Goal: Task Accomplishment & Management: Use online tool/utility

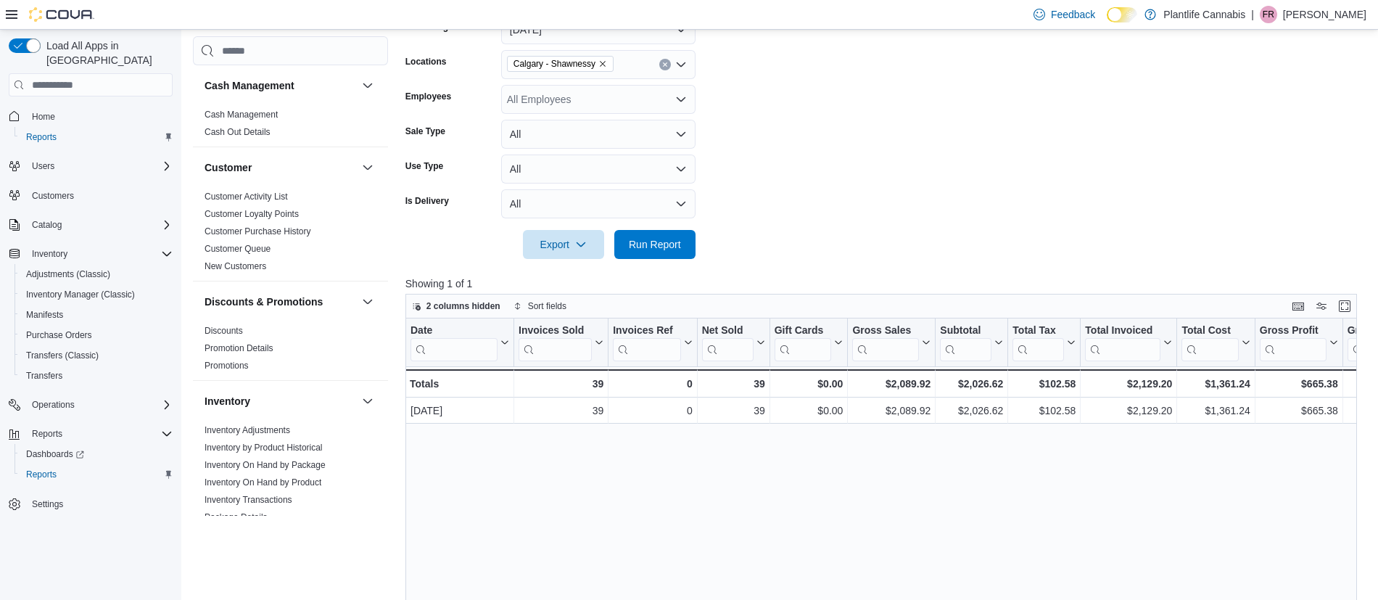
scroll to position [785, 0]
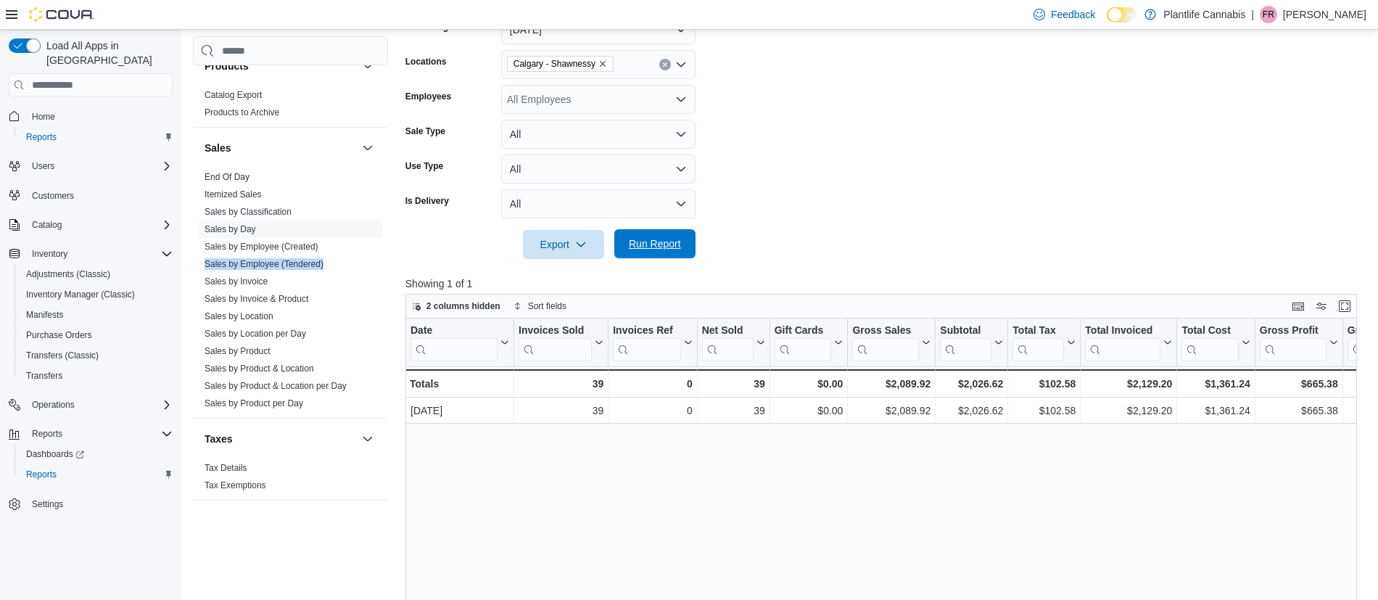
click at [684, 258] on span "Run Report" at bounding box center [655, 243] width 64 height 29
click at [987, 385] on div "$2,026.62" at bounding box center [971, 383] width 63 height 17
copy div "2,026.62"
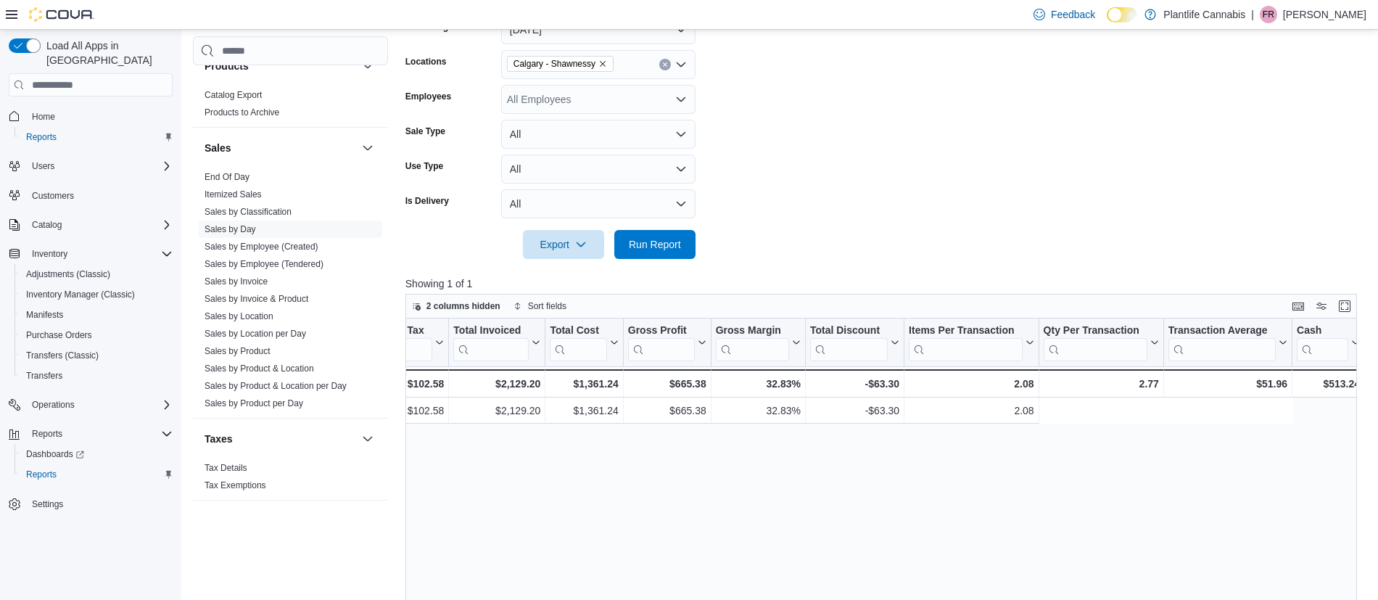
scroll to position [0, 1005]
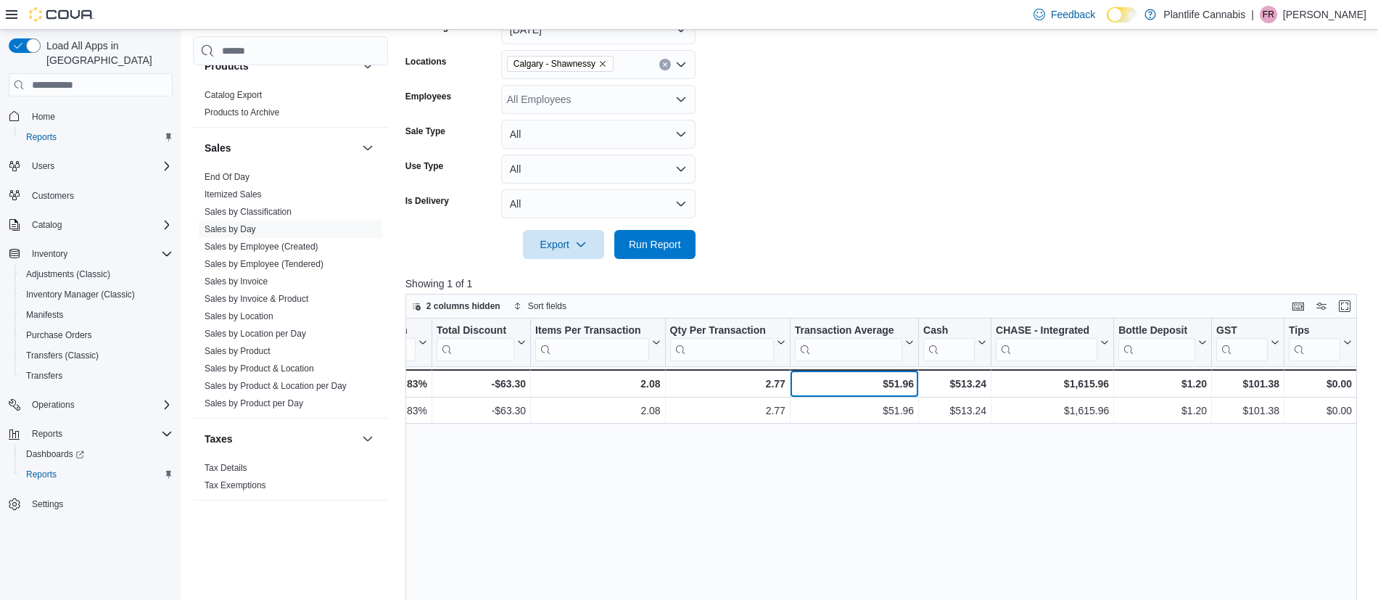
click at [895, 386] on div "$51.96" at bounding box center [854, 383] width 119 height 17
copy div "51.96"
click at [1086, 384] on div "$1,615.96" at bounding box center [1052, 383] width 113 height 17
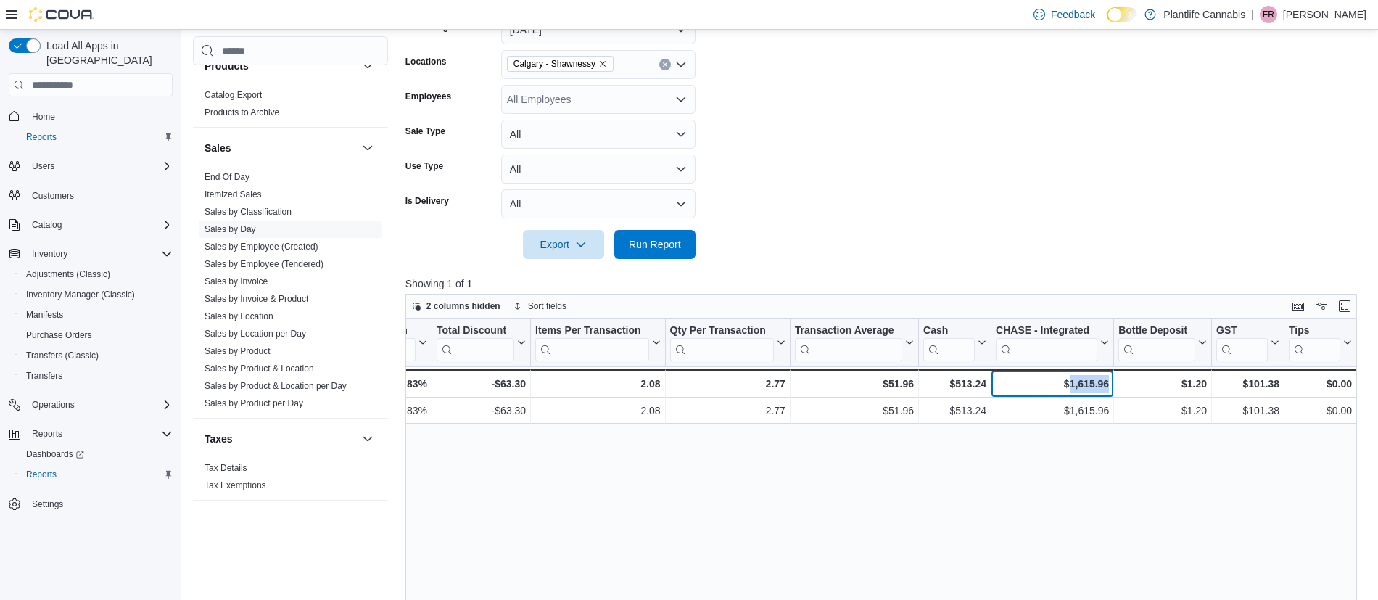
copy div "1,615.96"
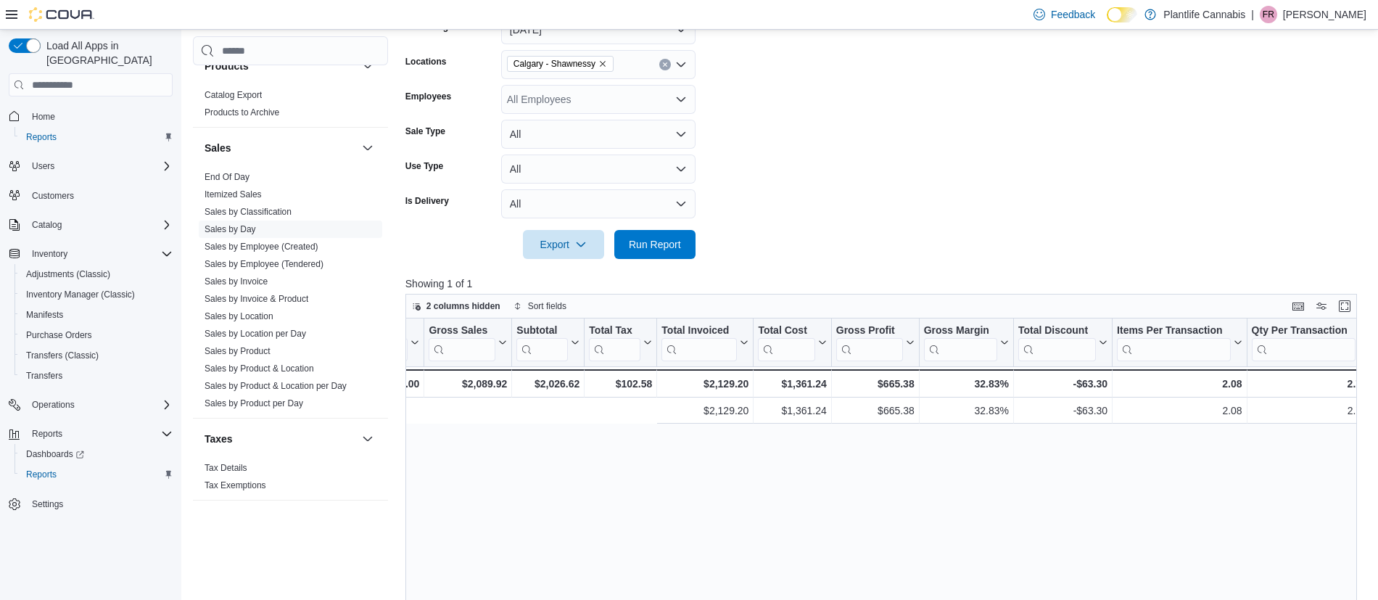
scroll to position [0, 0]
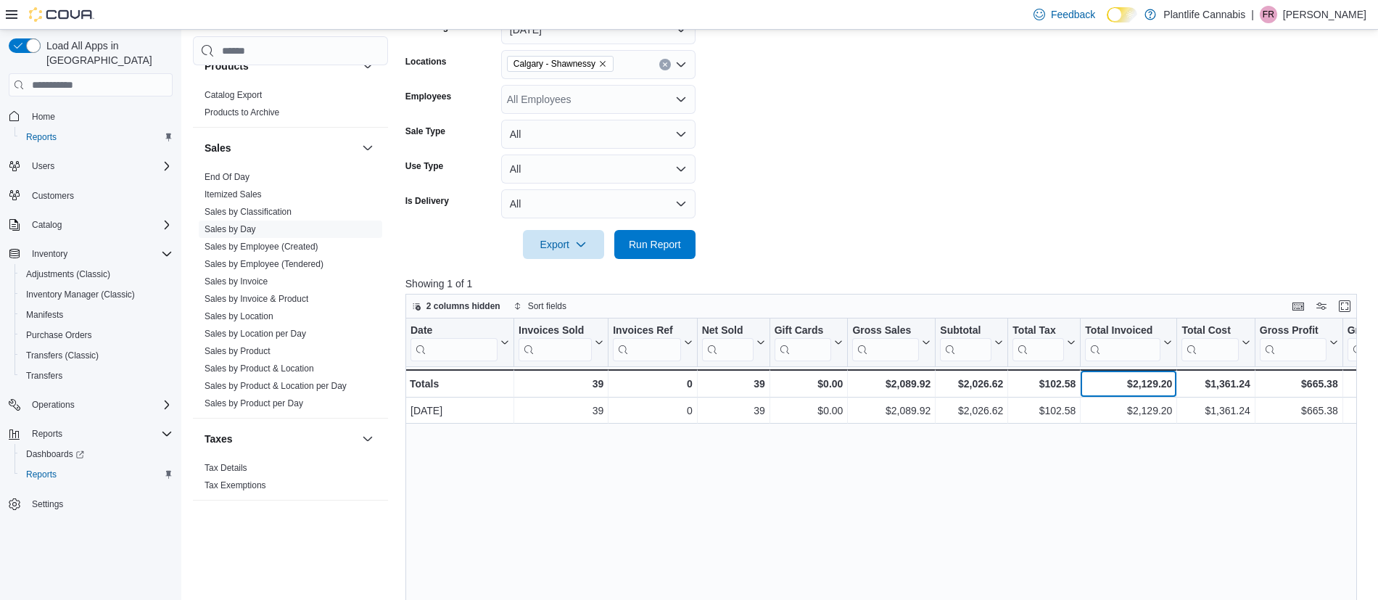
click at [1155, 379] on div "$2,129.20" at bounding box center [1128, 383] width 87 height 17
copy div "2,129.20"
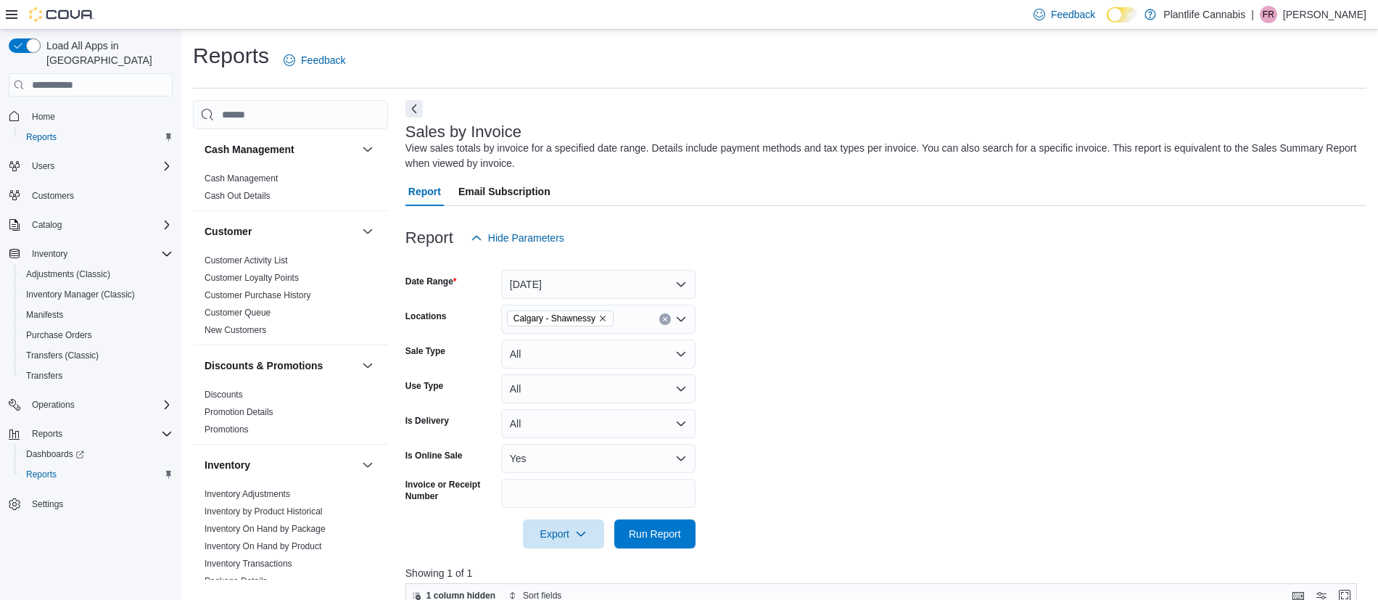
scroll to position [329, 0]
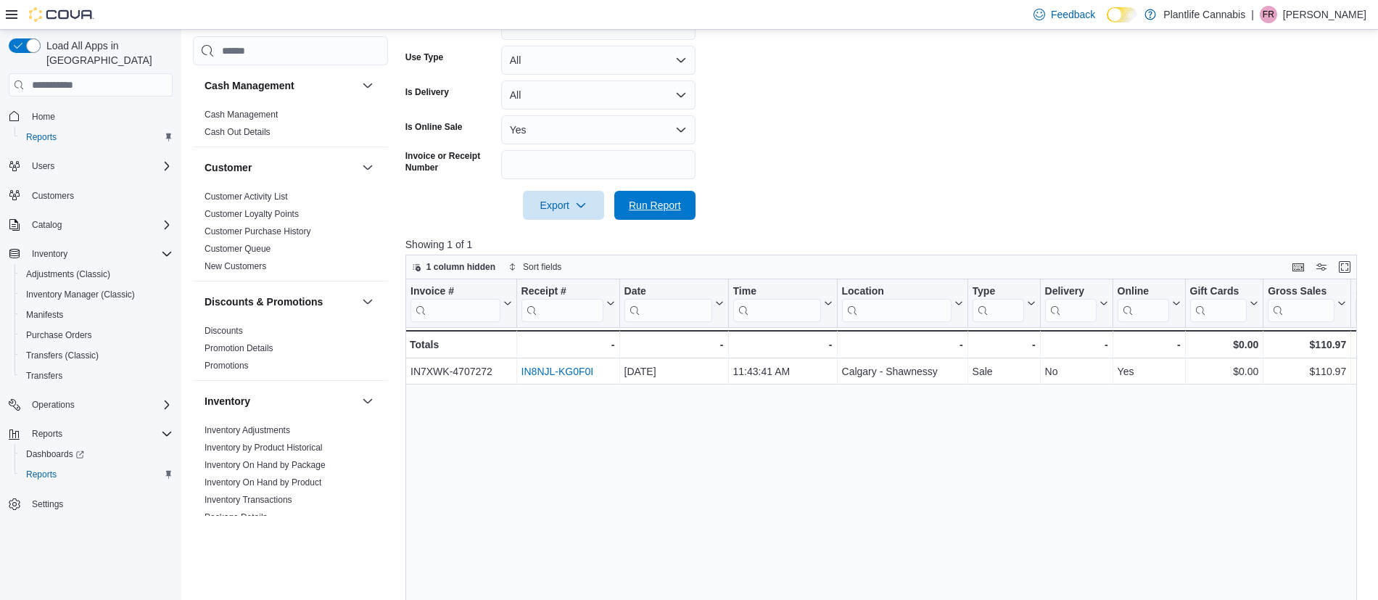
drag, startPoint x: 667, startPoint y: 202, endPoint x: 392, endPoint y: 38, distance: 319.5
click at [667, 202] on span "Run Report" at bounding box center [655, 205] width 52 height 15
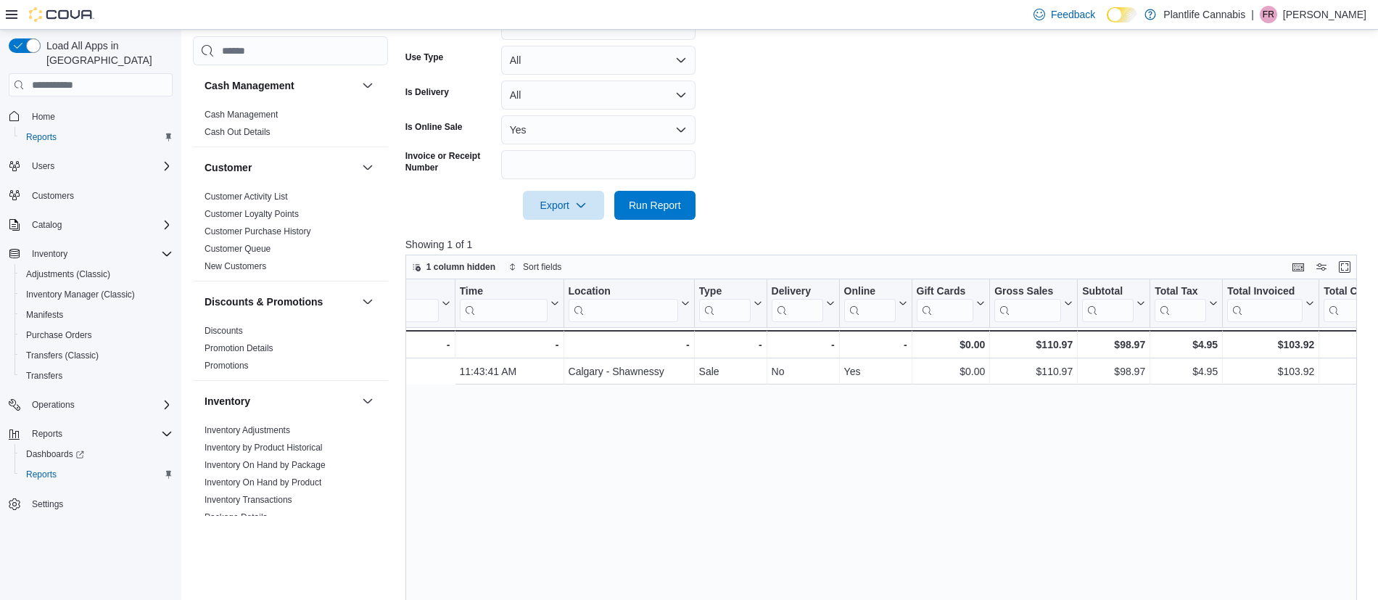
scroll to position [0, 496]
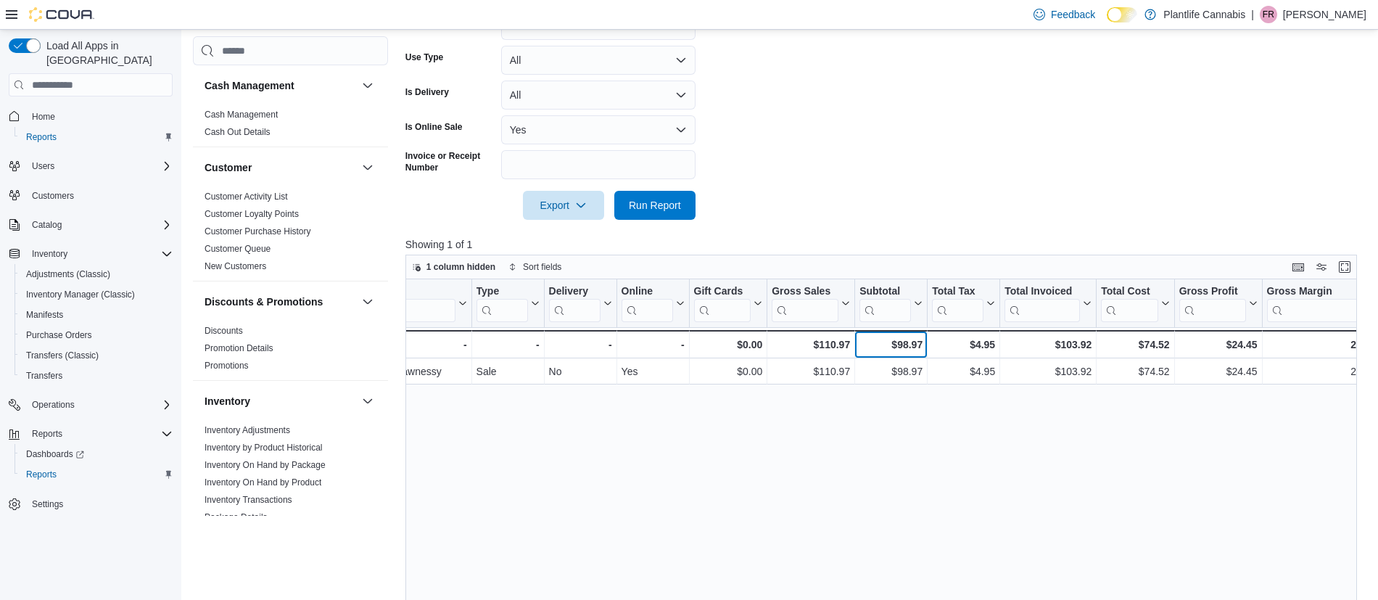
click at [909, 345] on div "$98.97" at bounding box center [891, 344] width 63 height 17
copy div "98.97"
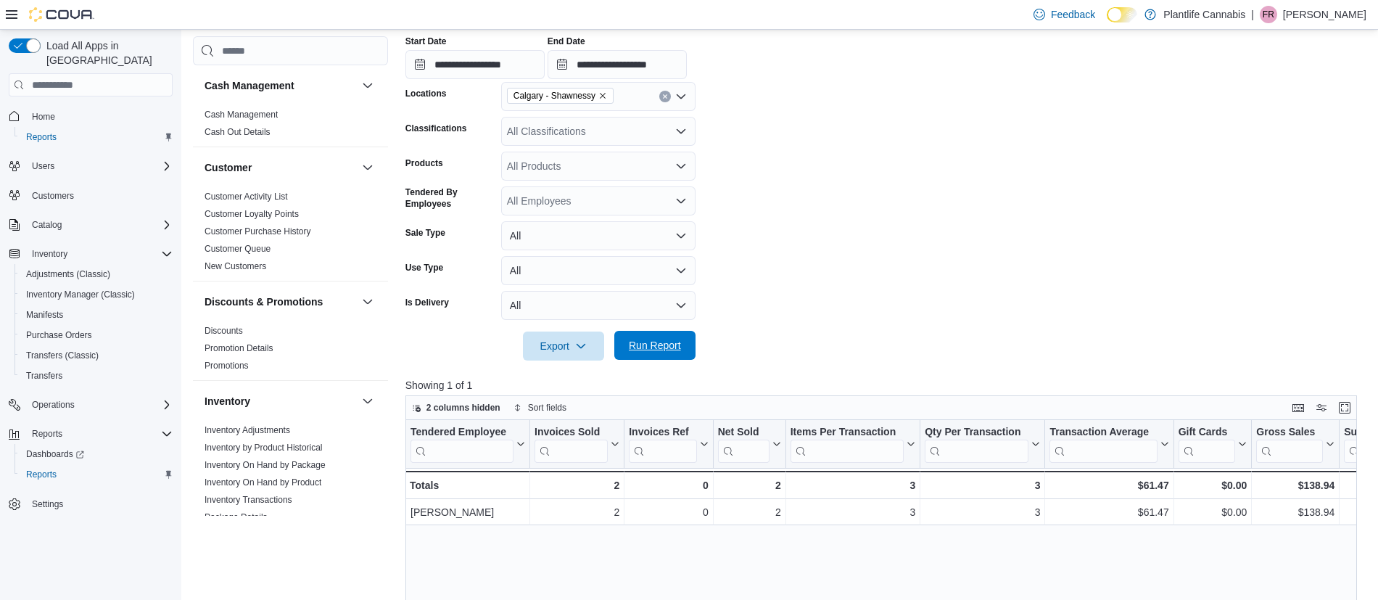
scroll to position [785, 0]
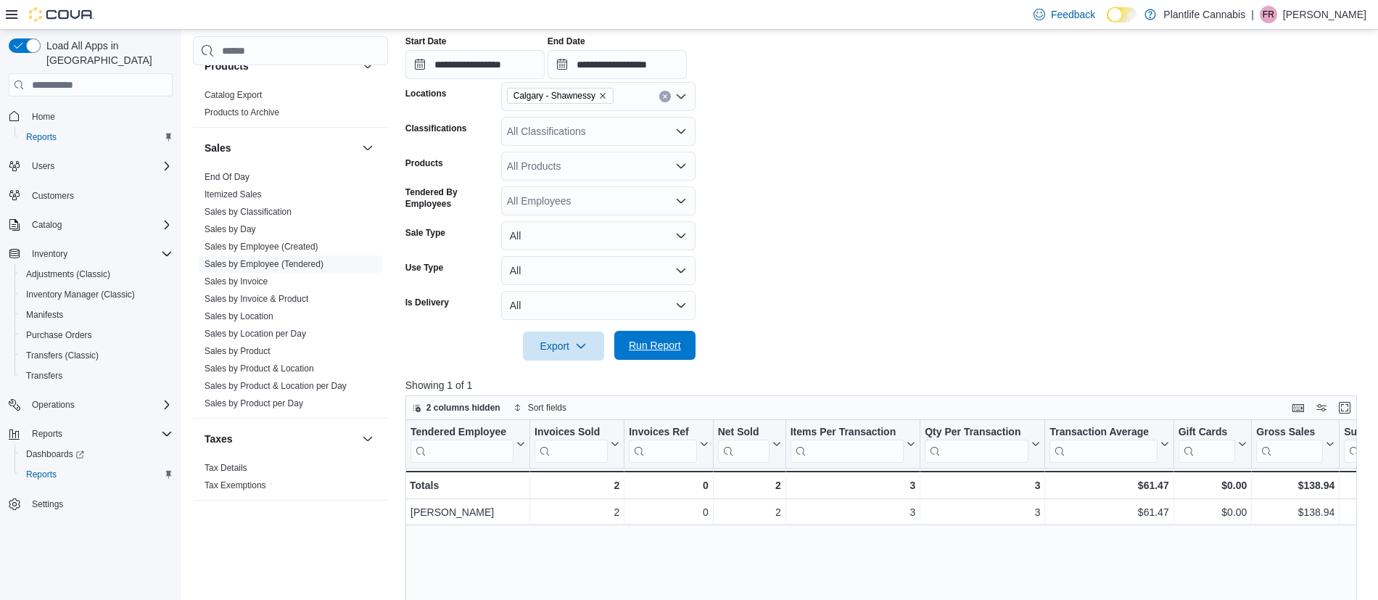
click at [671, 342] on span "Run Report" at bounding box center [655, 345] width 52 height 15
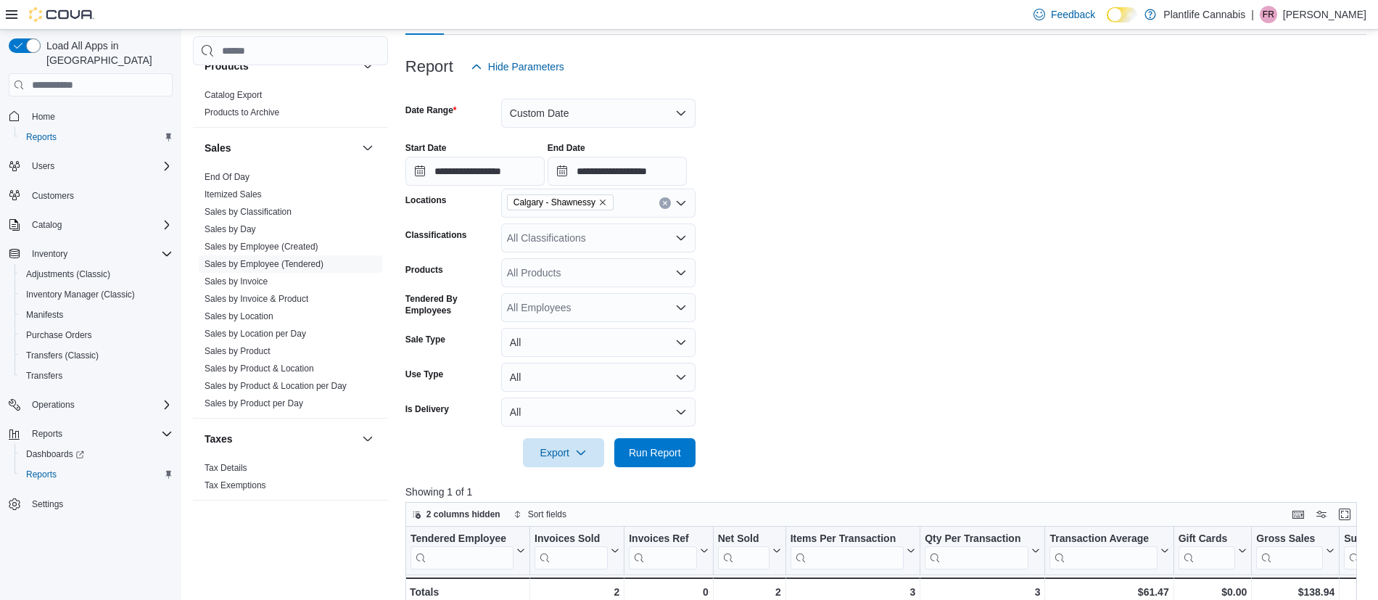
scroll to position [146, 0]
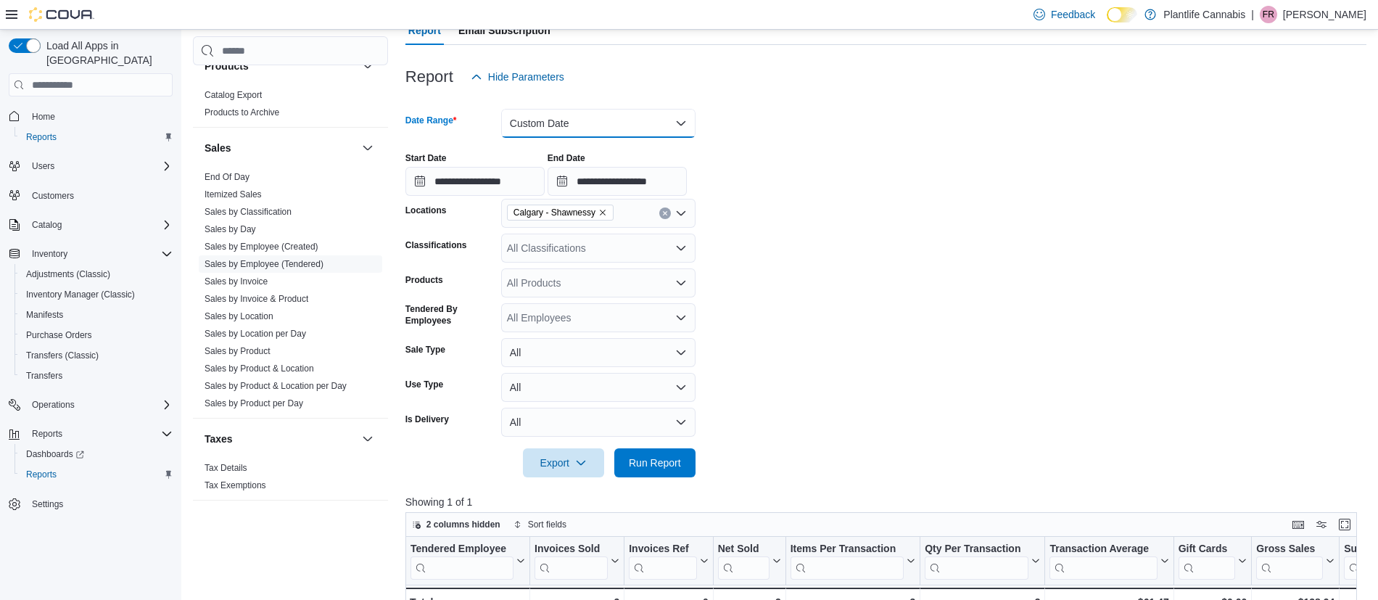
click at [577, 115] on button "Custom Date" at bounding box center [598, 123] width 194 height 29
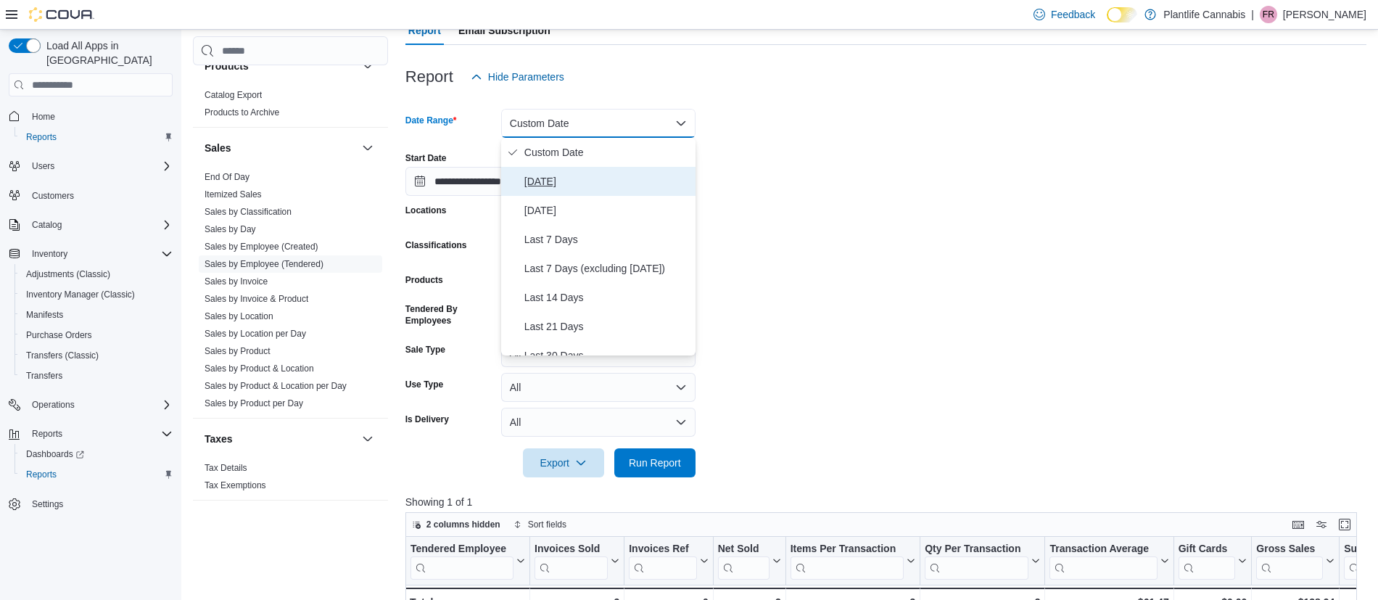
click at [603, 186] on span "[DATE]" at bounding box center [606, 181] width 165 height 17
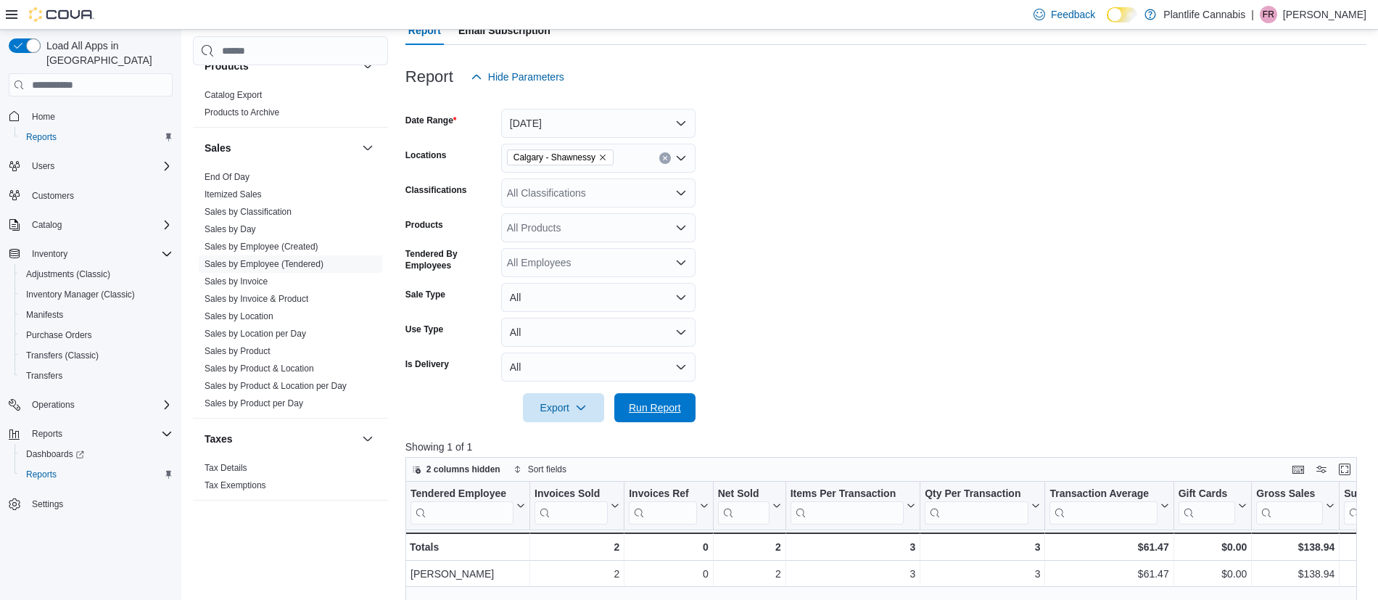
drag, startPoint x: 675, startPoint y: 400, endPoint x: 728, endPoint y: 387, distance: 54.5
click at [676, 399] on span "Run Report" at bounding box center [655, 407] width 64 height 29
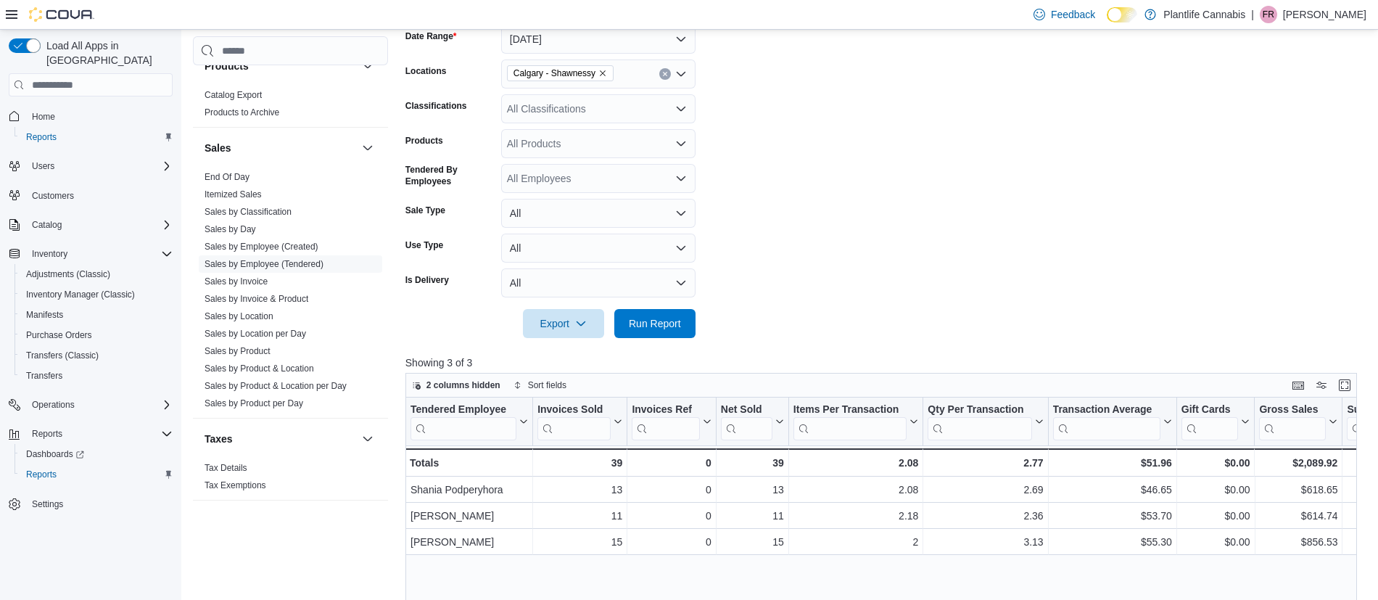
scroll to position [237, 0]
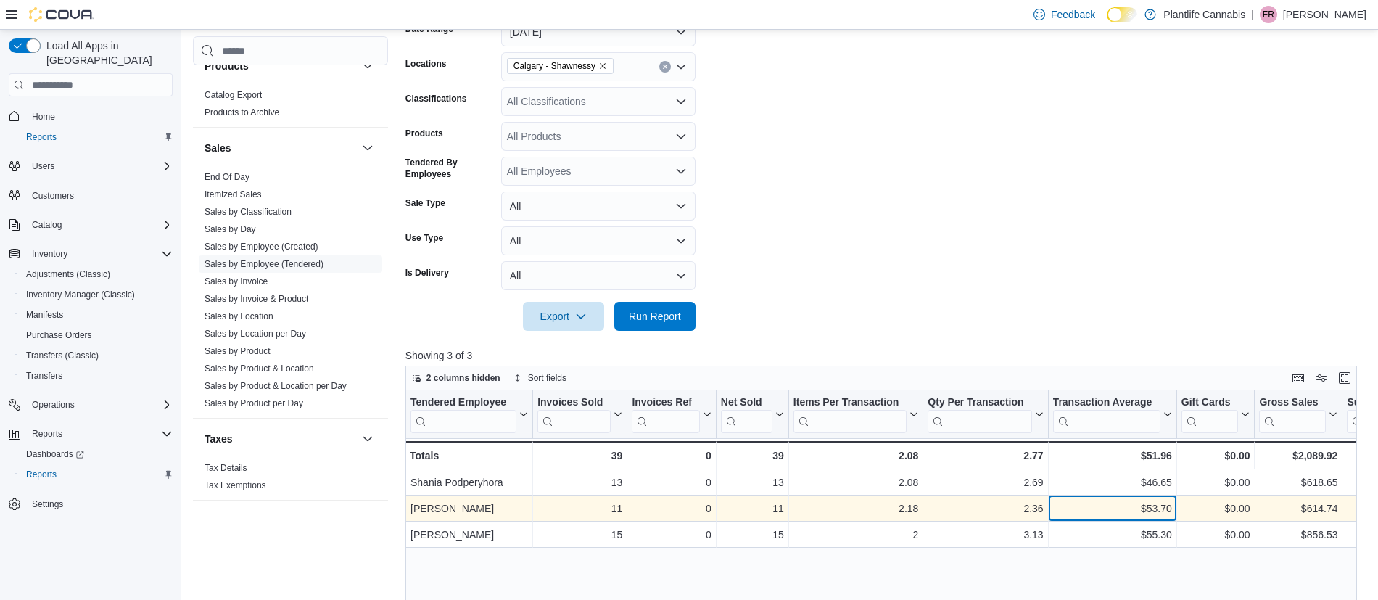
click at [1153, 509] on div "$53.70" at bounding box center [1112, 509] width 119 height 17
copy div "53.70"
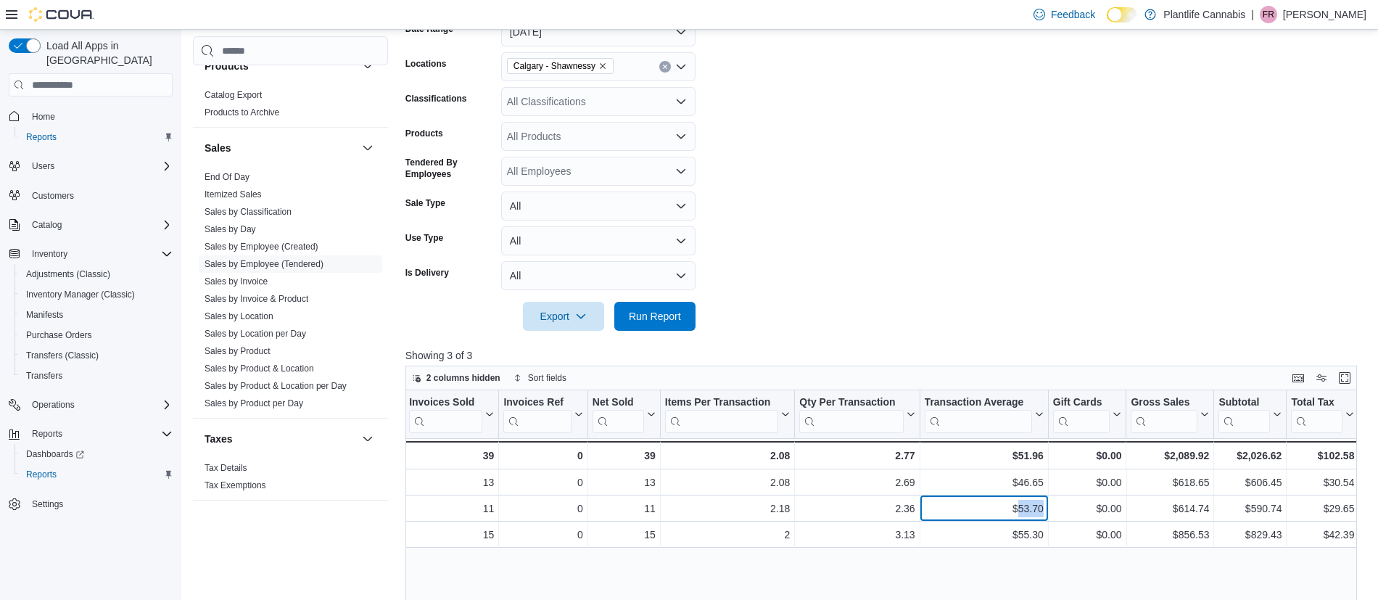
scroll to position [0, 139]
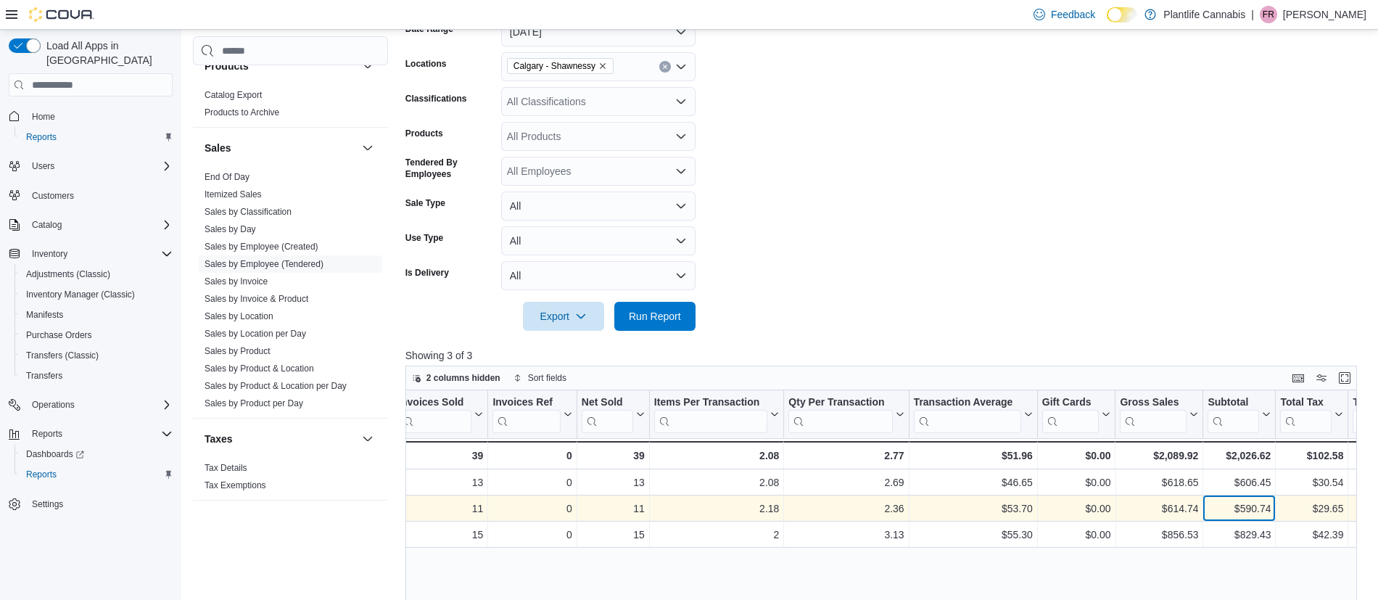
click at [1247, 507] on div "$590.74" at bounding box center [1239, 509] width 63 height 17
copy div "590.74"
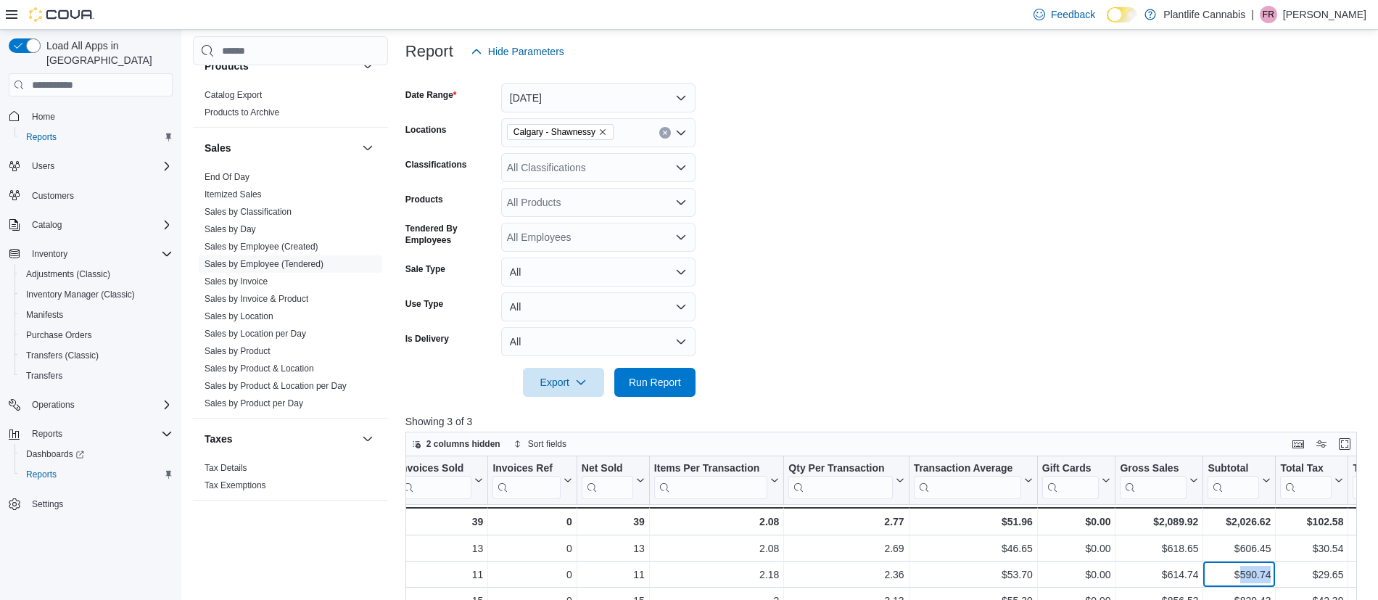
scroll to position [65, 0]
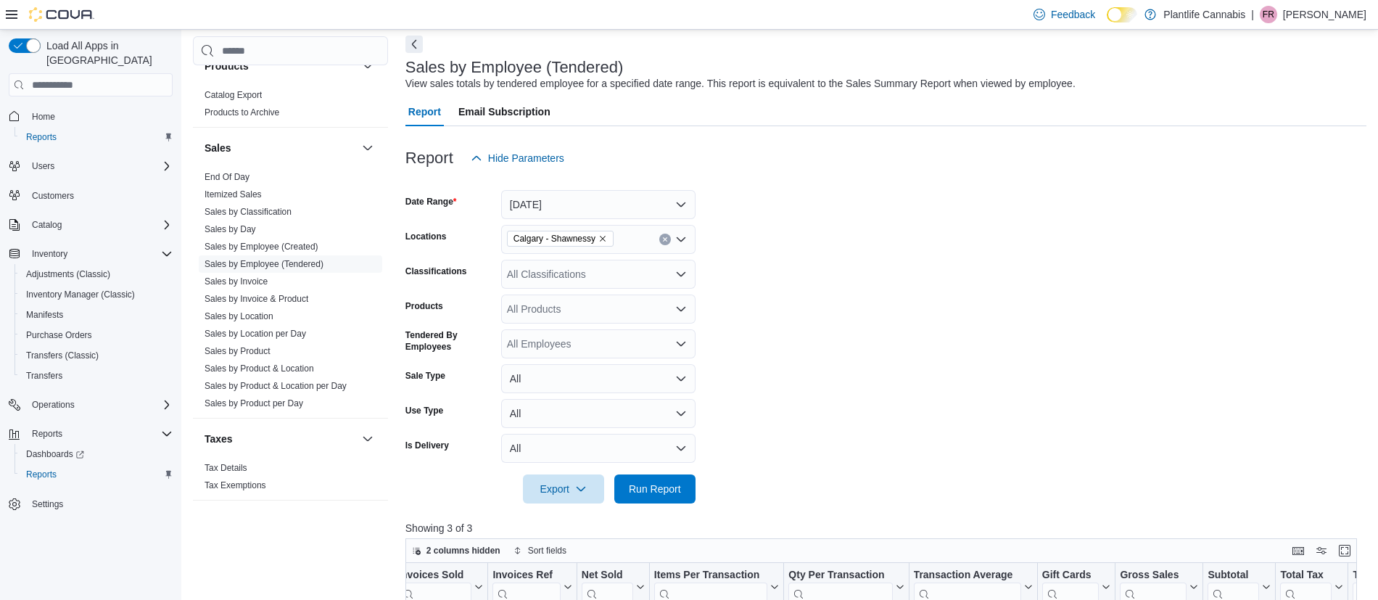
click at [633, 276] on div "All Classifications" at bounding box center [598, 274] width 194 height 29
type input "***"
click at [588, 295] on span "Accessory Group" at bounding box center [571, 299] width 78 height 15
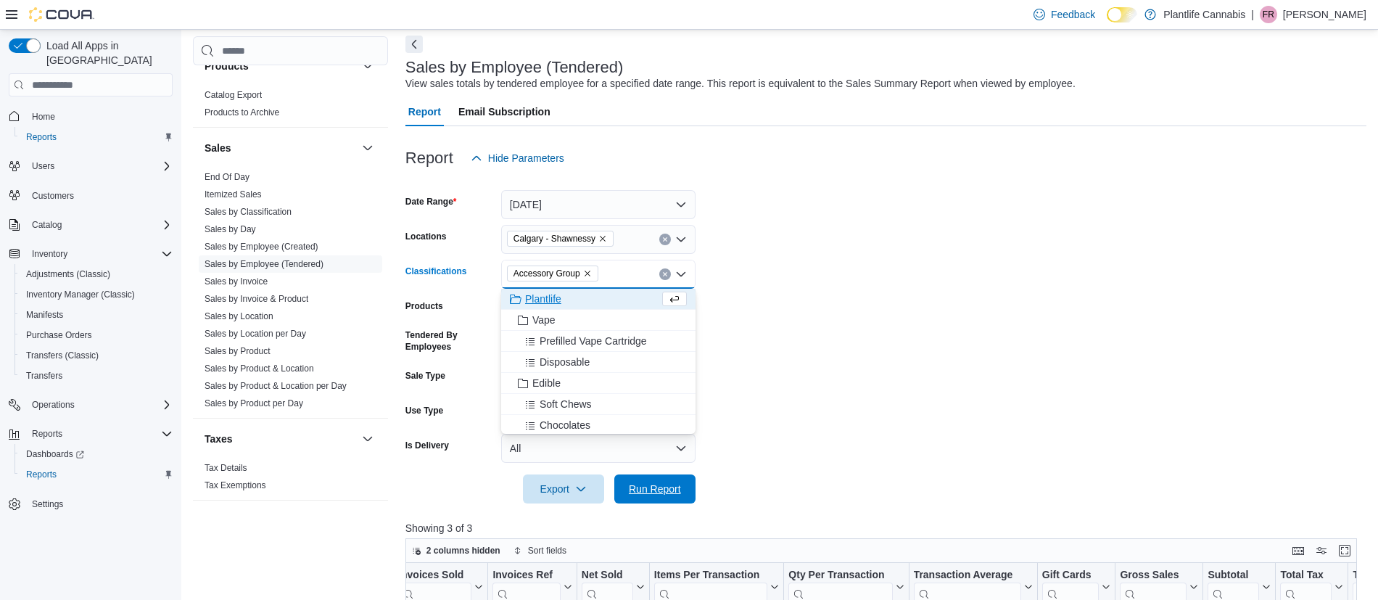
drag, startPoint x: 651, startPoint y: 493, endPoint x: 767, endPoint y: 458, distance: 121.4
click at [653, 493] on span "Run Report" at bounding box center [655, 489] width 52 height 15
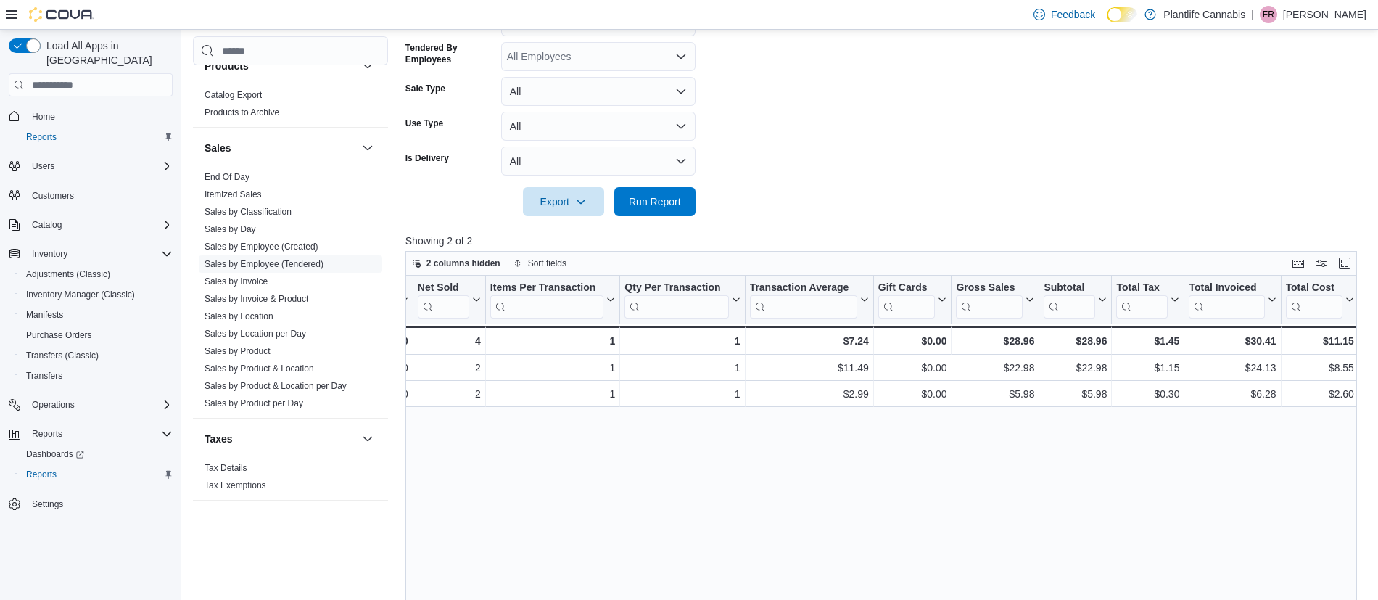
scroll to position [0, 306]
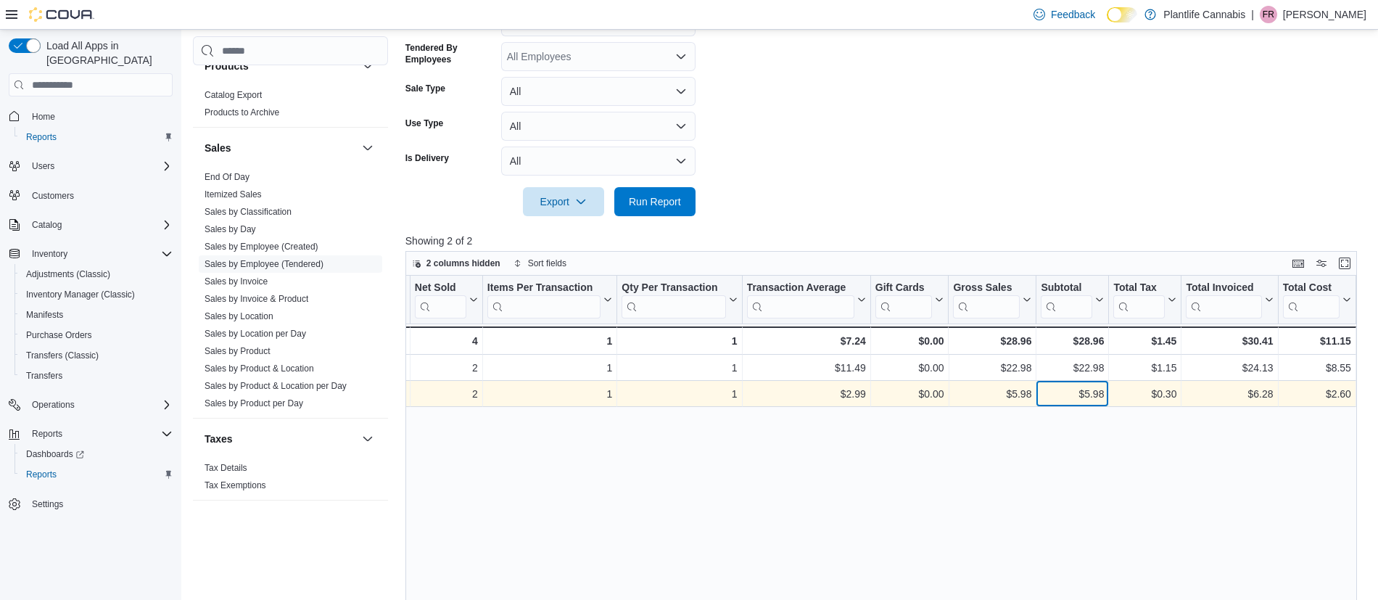
click at [1095, 396] on div "$5.98" at bounding box center [1072, 394] width 63 height 17
click at [1095, 396] on div "$5.98" at bounding box center [1072, 393] width 63 height 17
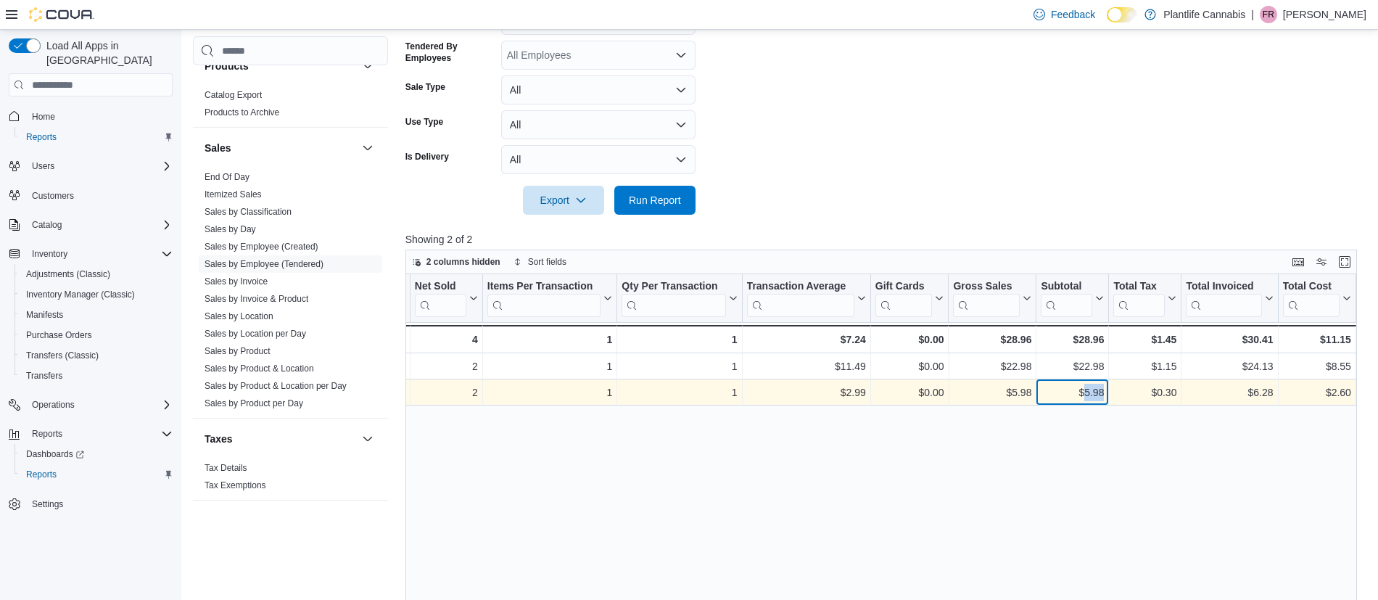
copy div "5.98"
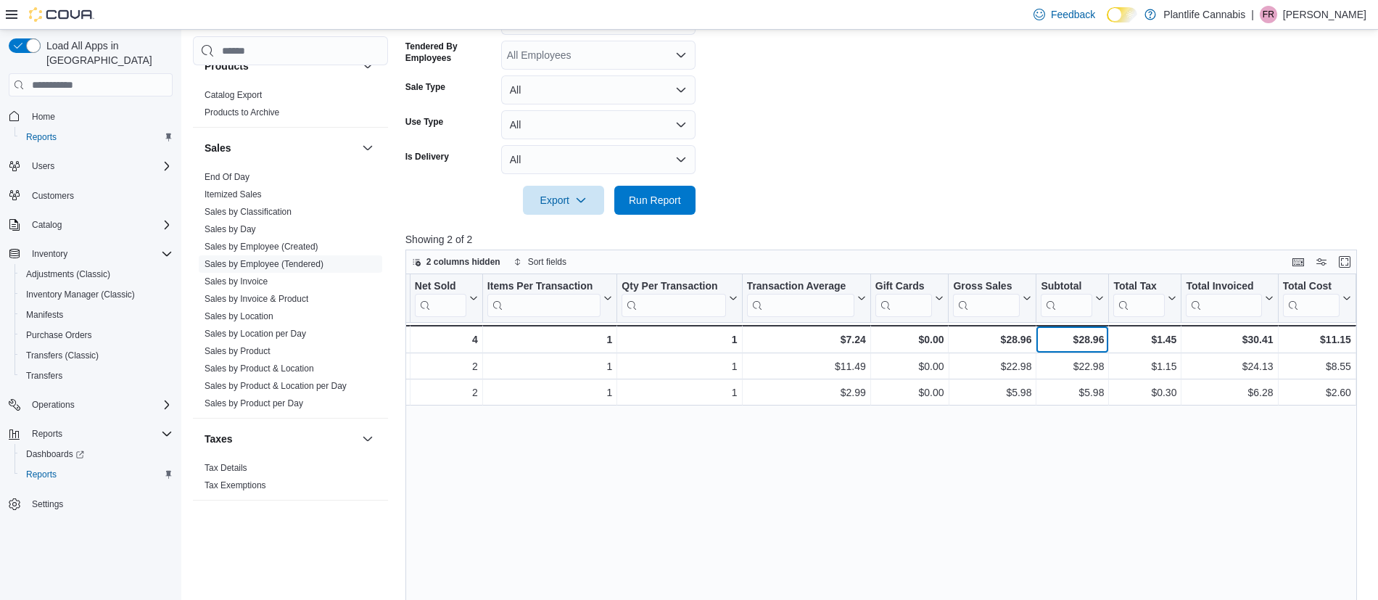
click at [1080, 343] on div "$28.96" at bounding box center [1072, 339] width 63 height 17
copy div "28.96"
